Goal: Transaction & Acquisition: Purchase product/service

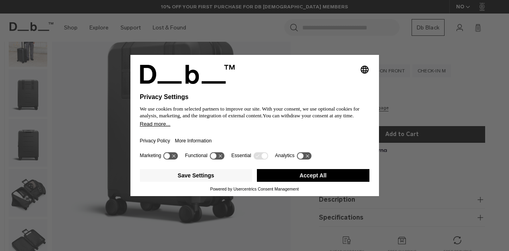
click at [319, 174] on button "Accept All" at bounding box center [313, 175] width 112 height 13
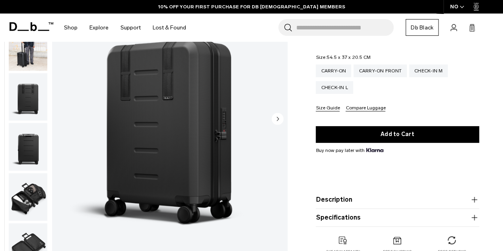
click at [280, 118] on circle "Next slide" at bounding box center [277, 119] width 12 height 12
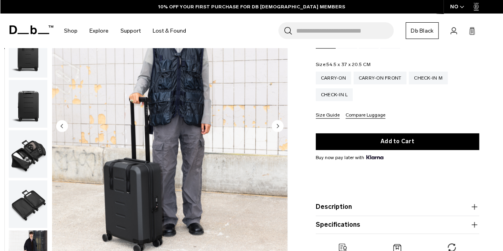
scroll to position [122, 0]
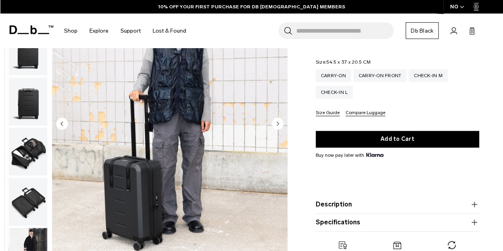
click at [279, 121] on circle "Next slide" at bounding box center [277, 124] width 12 height 12
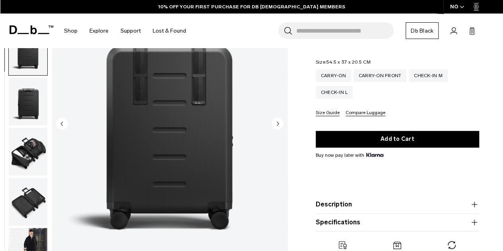
scroll to position [100, 0]
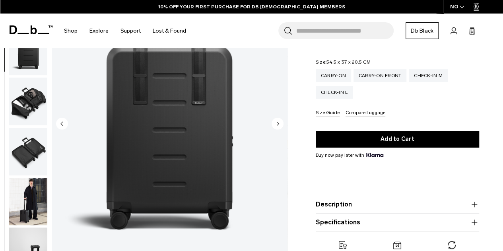
click at [279, 121] on circle "Next slide" at bounding box center [277, 124] width 12 height 12
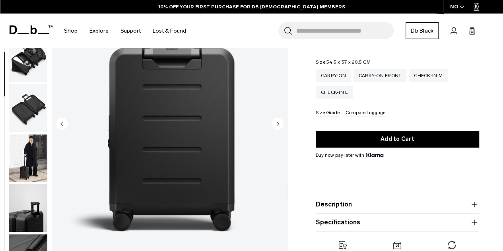
scroll to position [150, 0]
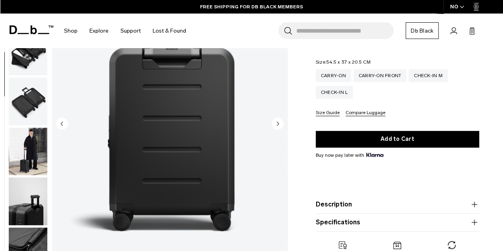
click at [279, 121] on circle "Next slide" at bounding box center [277, 124] width 12 height 12
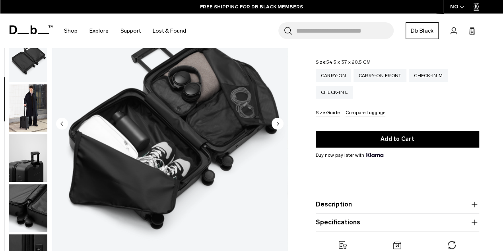
scroll to position [200, 0]
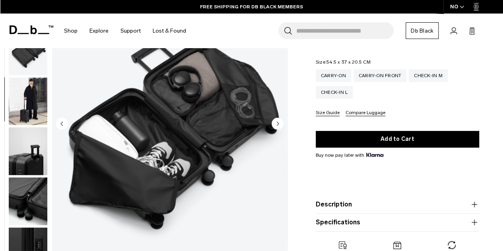
click at [279, 121] on circle "Next slide" at bounding box center [277, 124] width 12 height 12
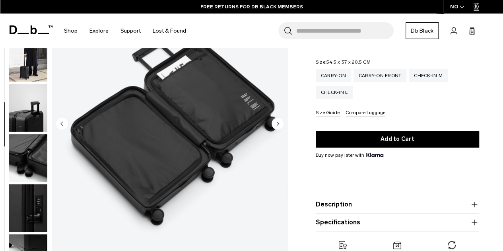
scroll to position [250, 0]
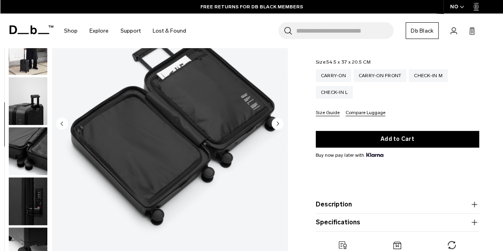
click at [279, 121] on circle "Next slide" at bounding box center [277, 124] width 12 height 12
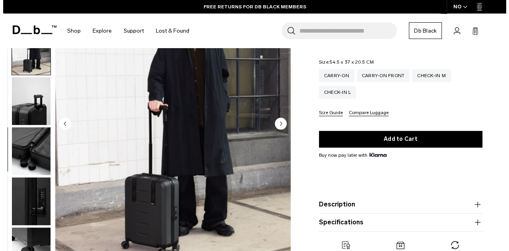
scroll to position [255, 0]
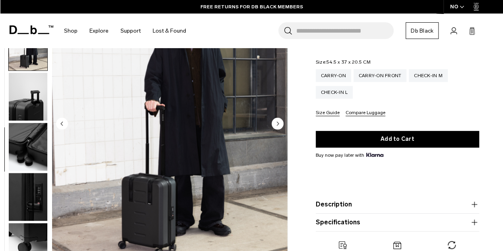
click at [279, 121] on circle "Next slide" at bounding box center [277, 124] width 12 height 12
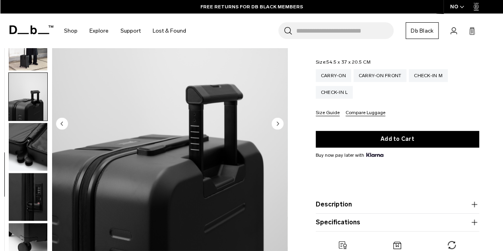
click at [279, 121] on circle "Next slide" at bounding box center [277, 124] width 12 height 12
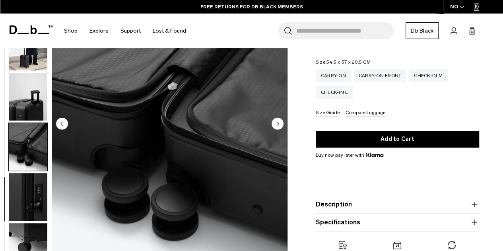
click at [279, 121] on circle "Next slide" at bounding box center [277, 124] width 12 height 12
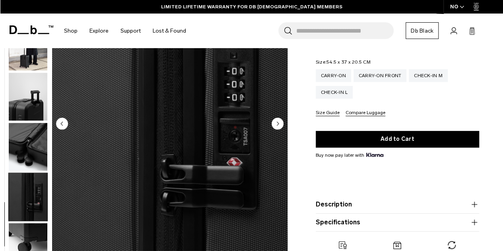
click at [279, 121] on circle "Next slide" at bounding box center [277, 124] width 12 height 12
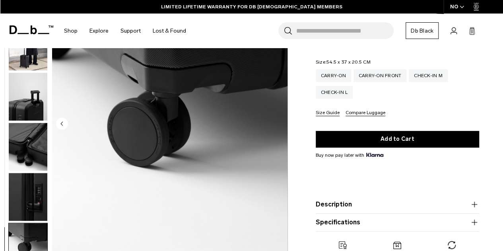
click at [279, 121] on img "11 / 11" at bounding box center [169, 124] width 235 height 294
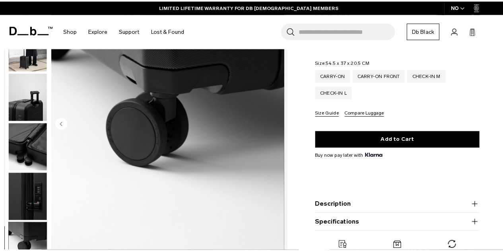
scroll to position [251, 0]
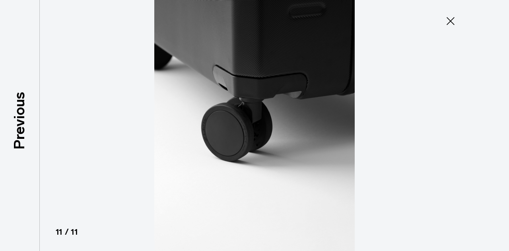
click at [454, 18] on icon at bounding box center [450, 21] width 8 height 8
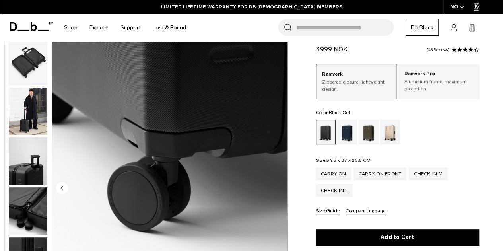
scroll to position [0, 0]
